Goal: Navigation & Orientation: Find specific page/section

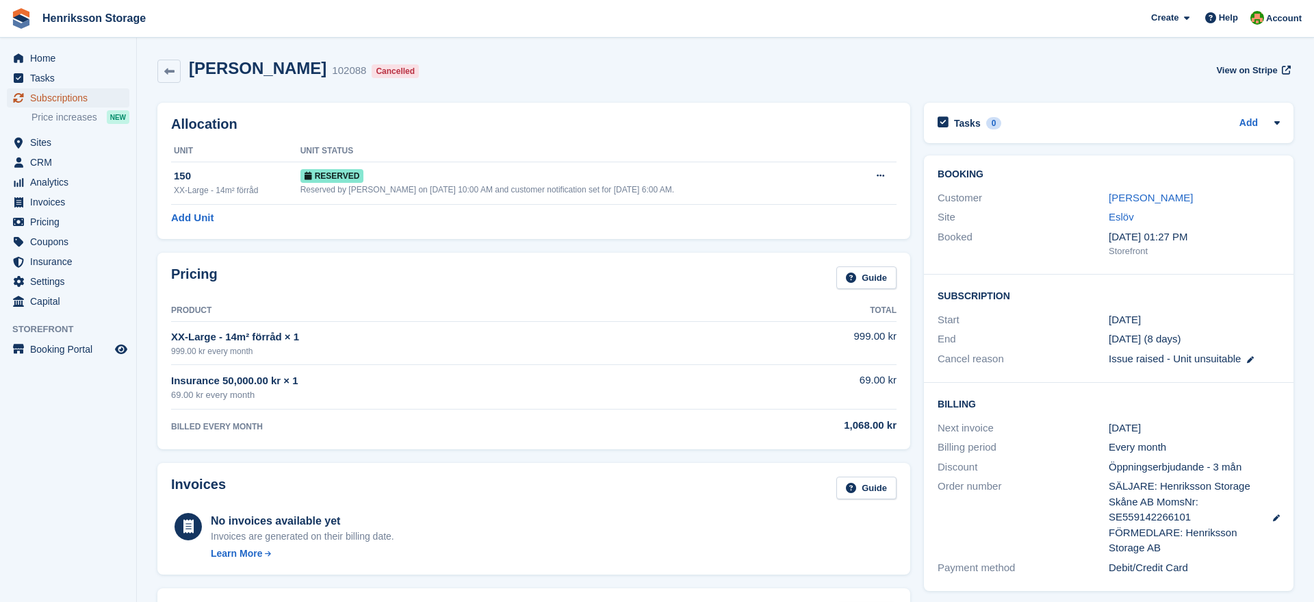
click at [77, 98] on span "Subscriptions" at bounding box center [71, 97] width 82 height 19
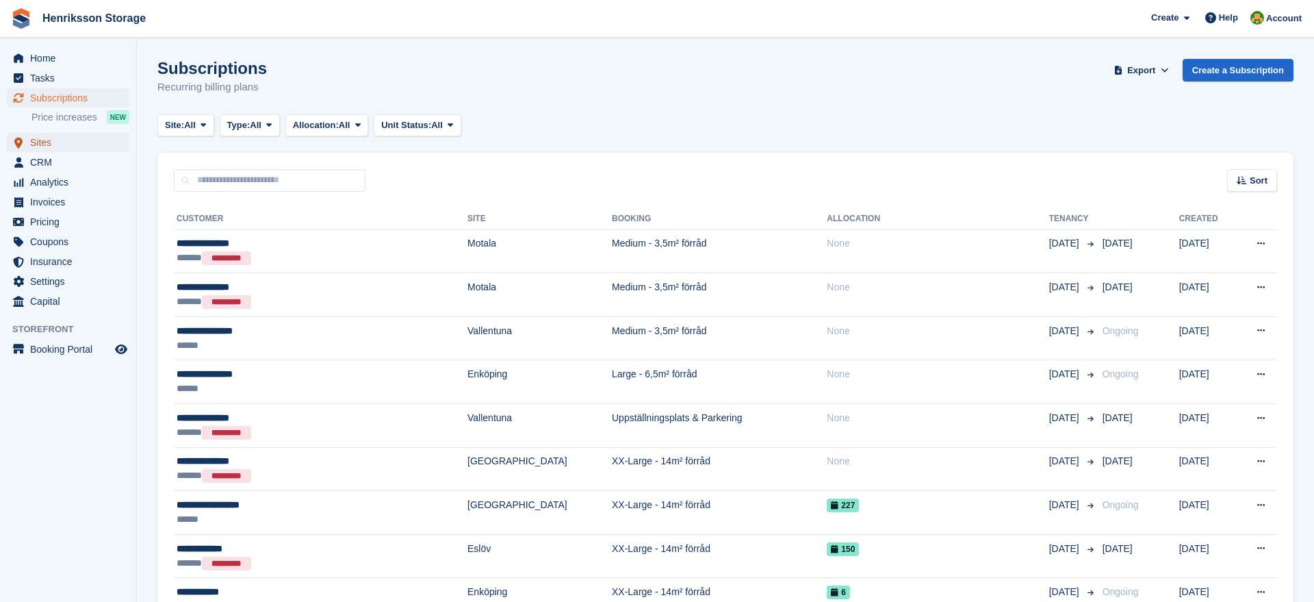
click at [81, 144] on span "Sites" at bounding box center [71, 142] width 82 height 19
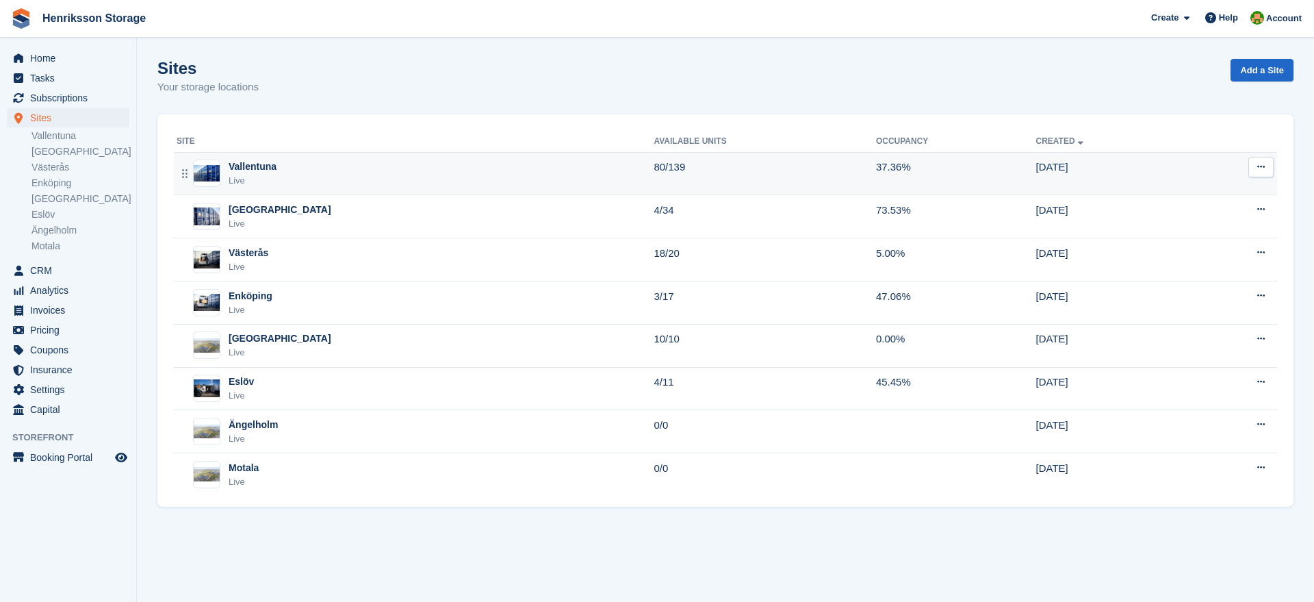
click at [253, 170] on div "Vallentuna" at bounding box center [253, 166] width 48 height 14
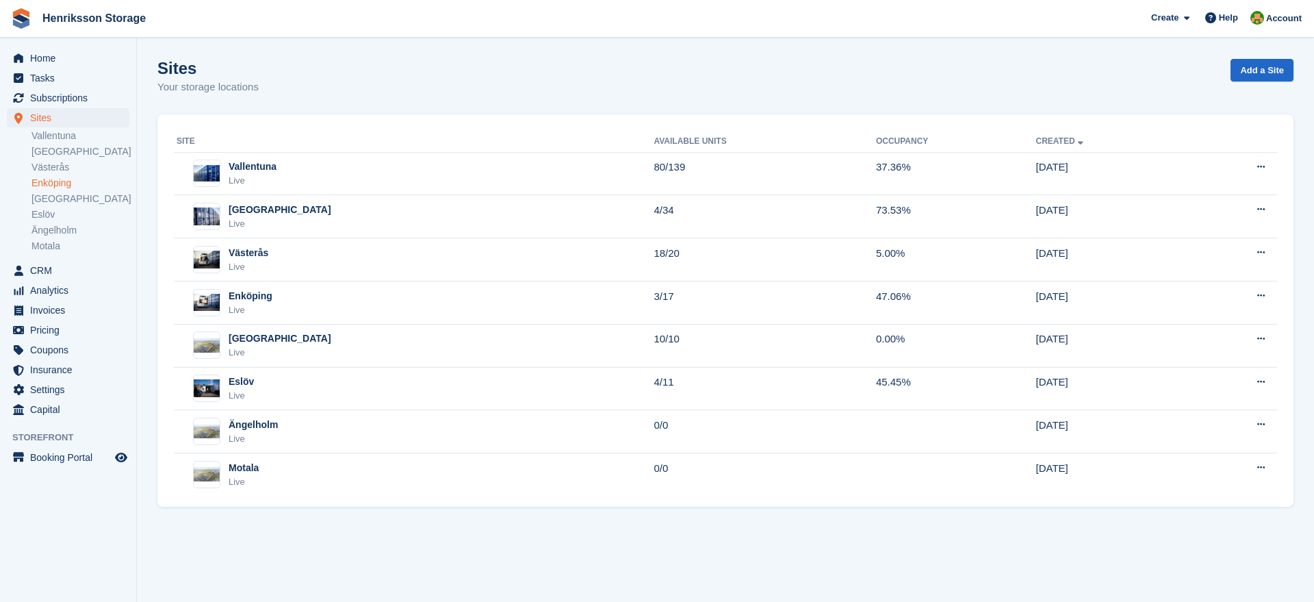
click at [38, 180] on link "Enköping" at bounding box center [80, 183] width 98 height 13
